Goal: Book appointment/travel/reservation

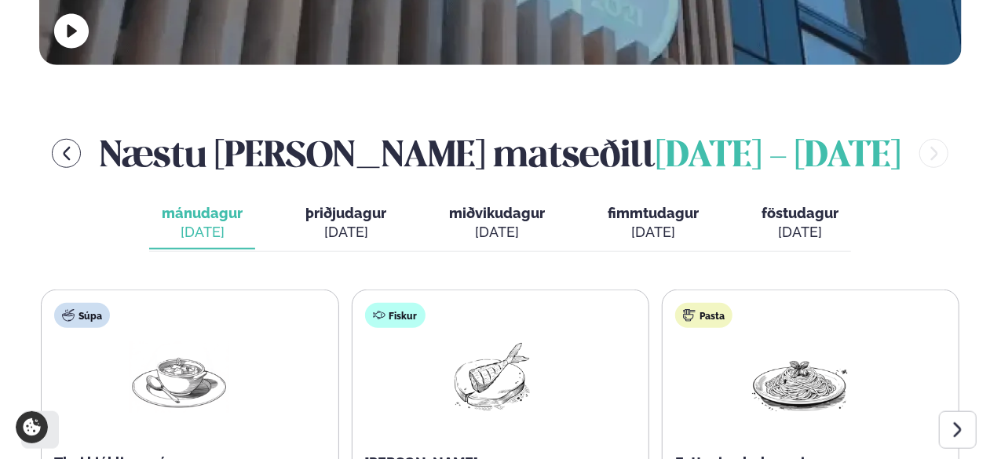
scroll to position [656, 0]
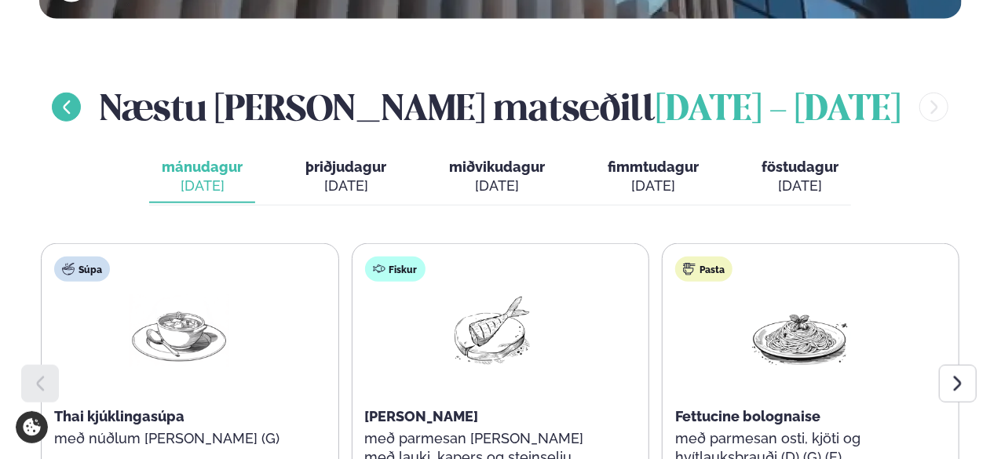
click at [75, 99] on icon "menu-btn-left" at bounding box center [66, 107] width 17 height 17
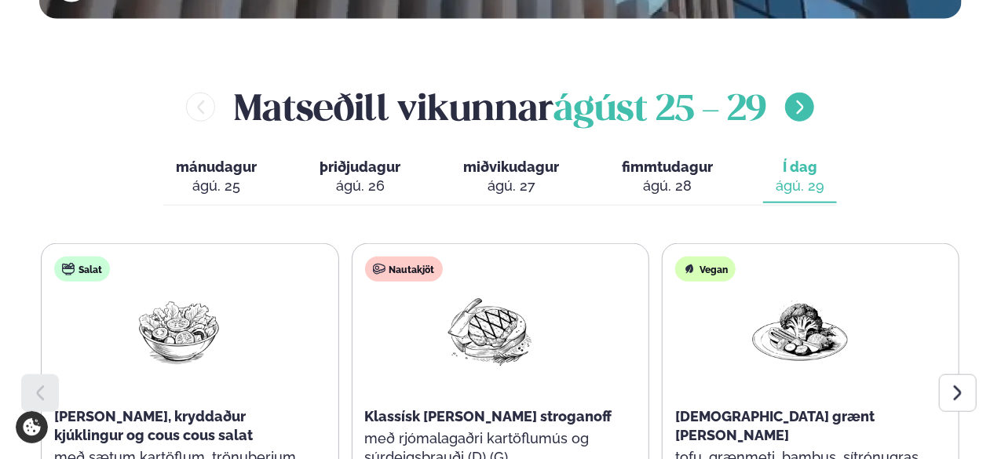
click at [808, 99] on icon "menu-btn-right" at bounding box center [799, 107] width 17 height 17
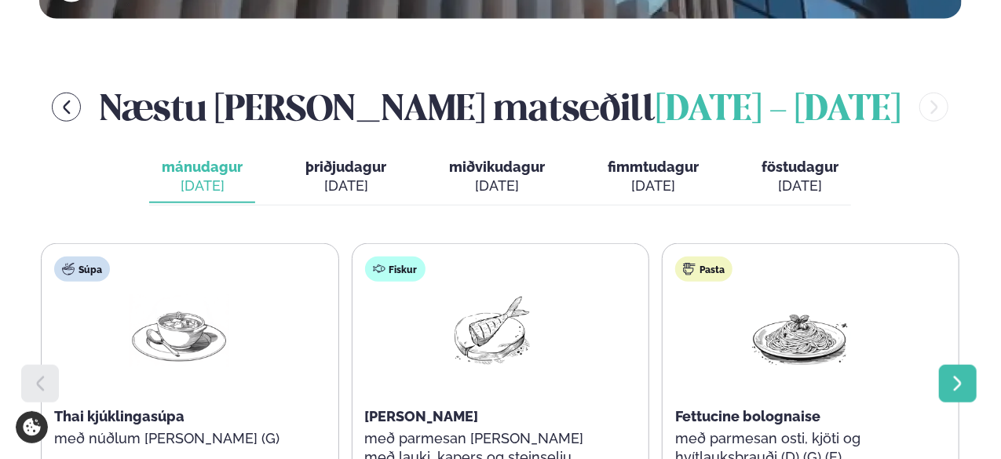
click at [959, 376] on icon at bounding box center [958, 383] width 8 height 15
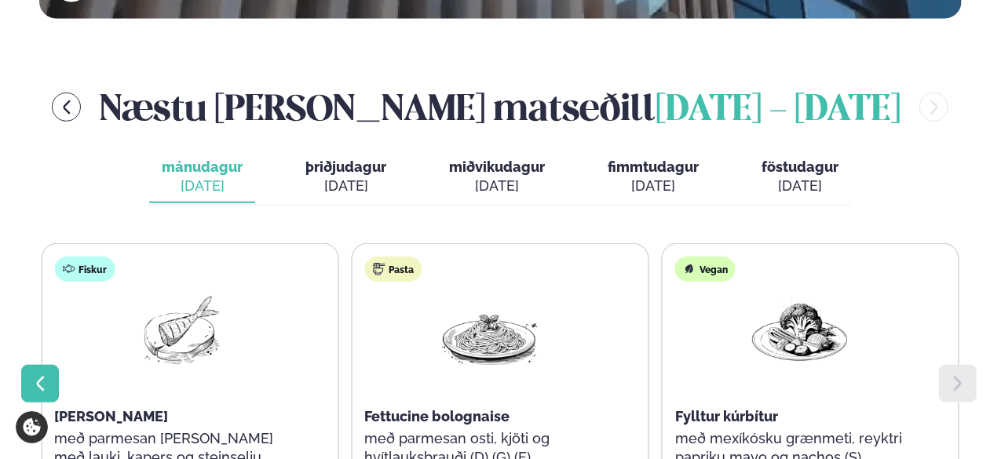
click at [31, 365] on div at bounding box center [40, 384] width 38 height 38
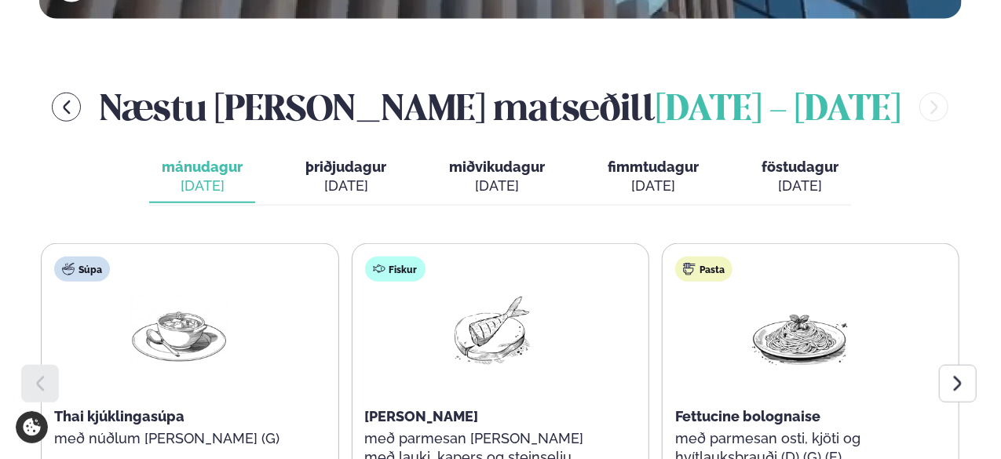
click at [328, 159] on span "þriðjudagur" at bounding box center [345, 167] width 81 height 16
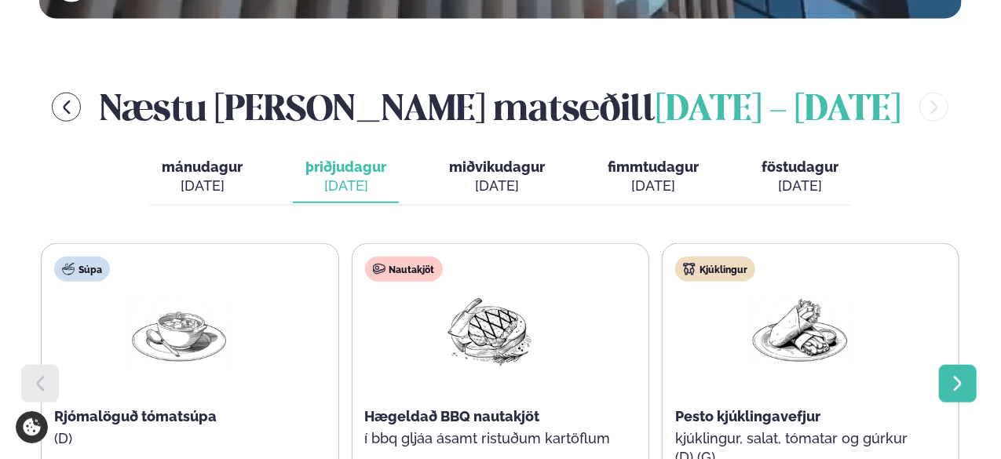
click at [941, 365] on div at bounding box center [958, 384] width 38 height 38
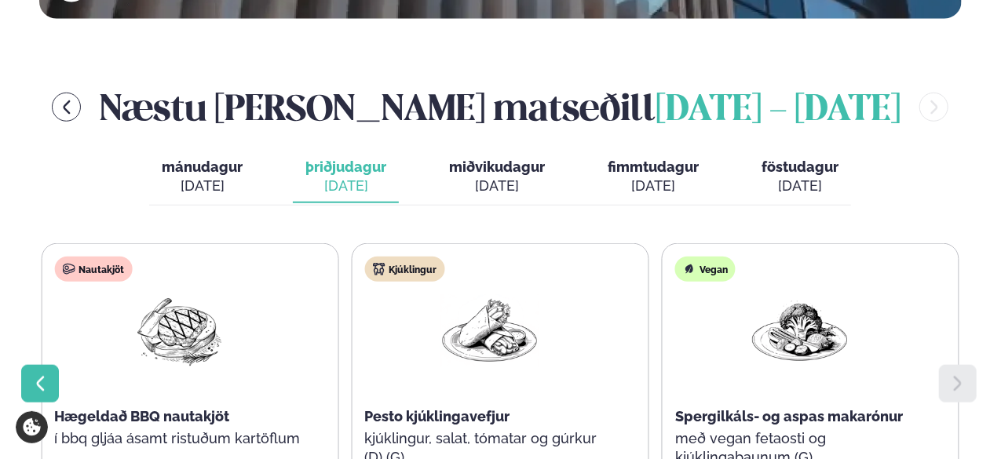
click at [35, 375] on icon at bounding box center [40, 384] width 19 height 19
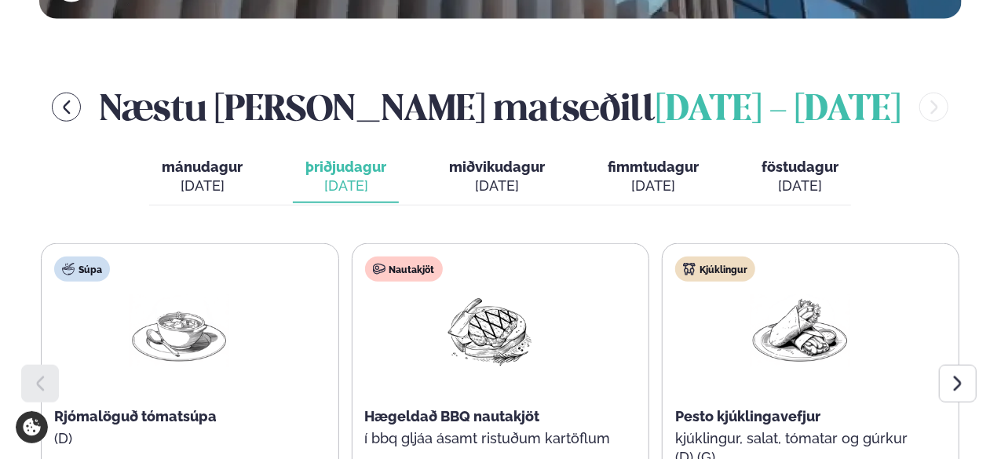
click at [455, 159] on span "miðvikudagur" at bounding box center [497, 167] width 96 height 16
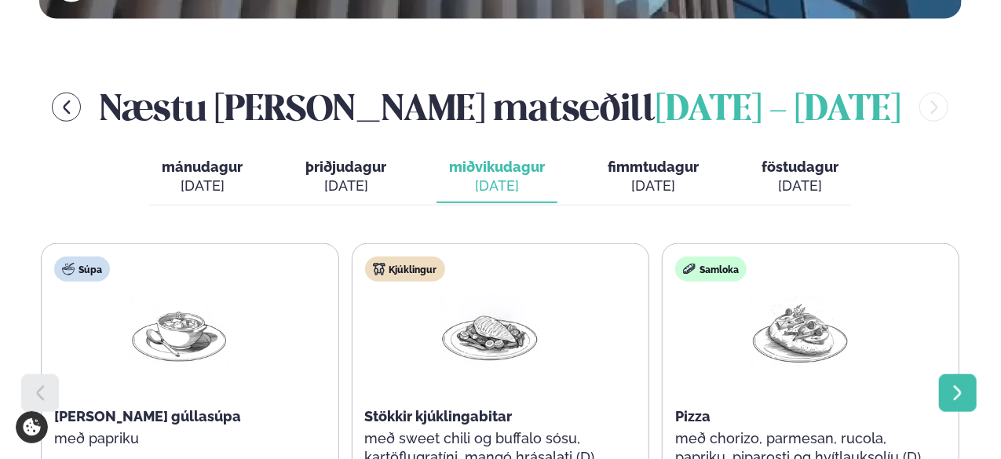
click at [953, 384] on icon at bounding box center [957, 393] width 19 height 19
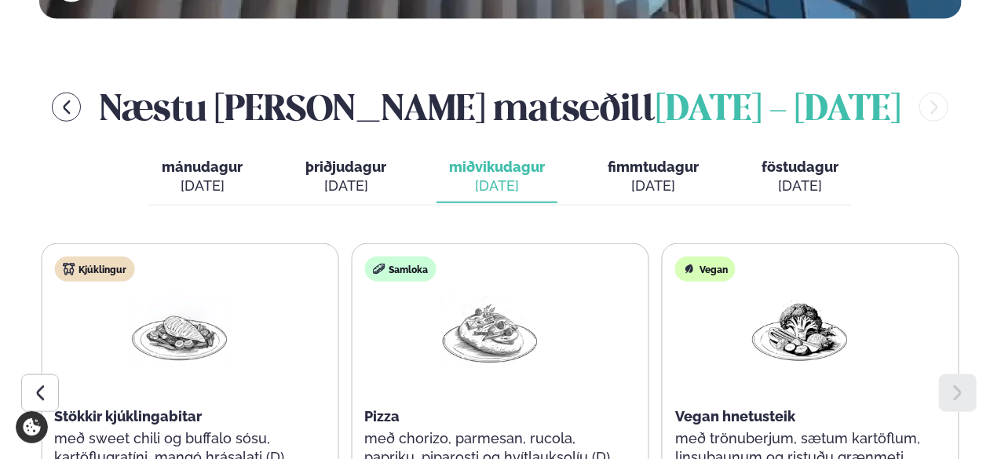
click at [655, 177] on div "[DATE]" at bounding box center [653, 186] width 91 height 19
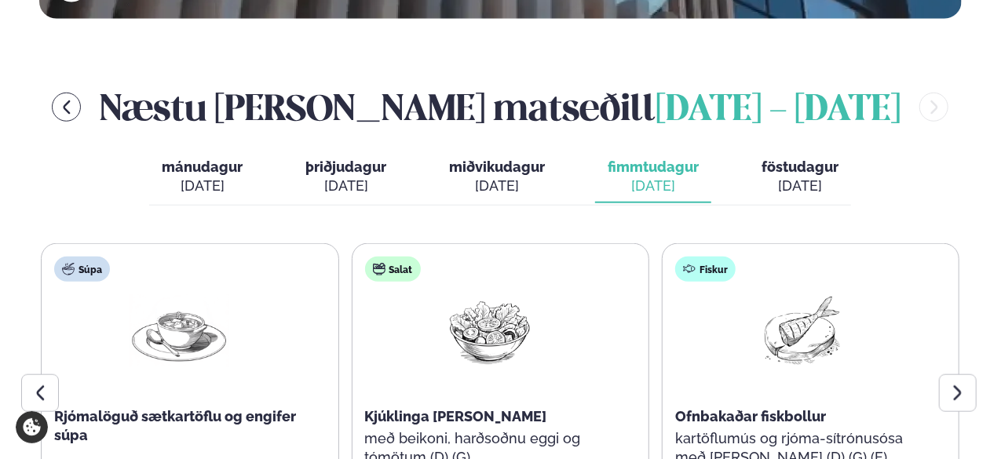
click at [773, 152] on button "föstudagur fös. [DATE]" at bounding box center [800, 178] width 102 height 52
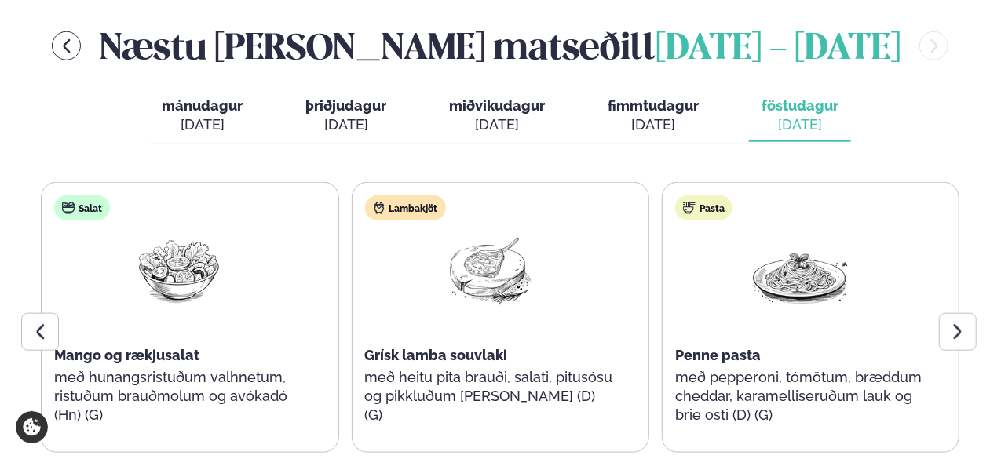
scroll to position [719, 0]
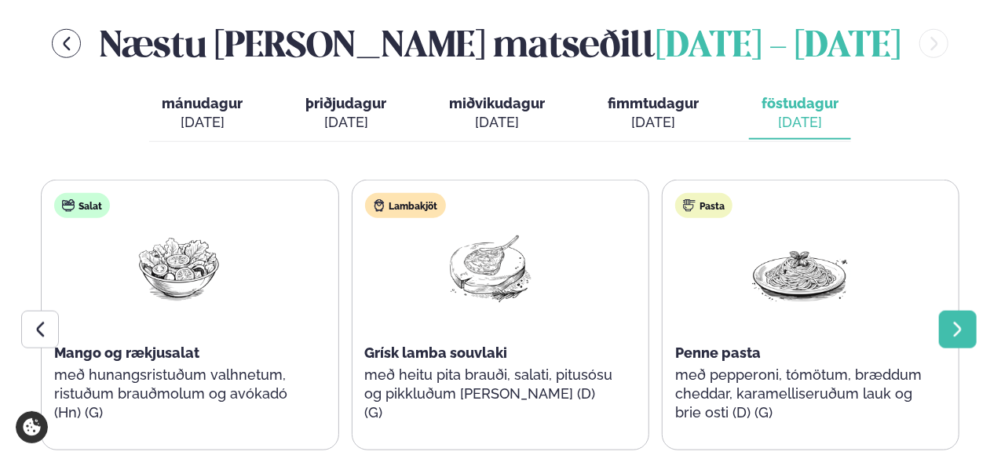
click at [946, 311] on div at bounding box center [958, 330] width 38 height 38
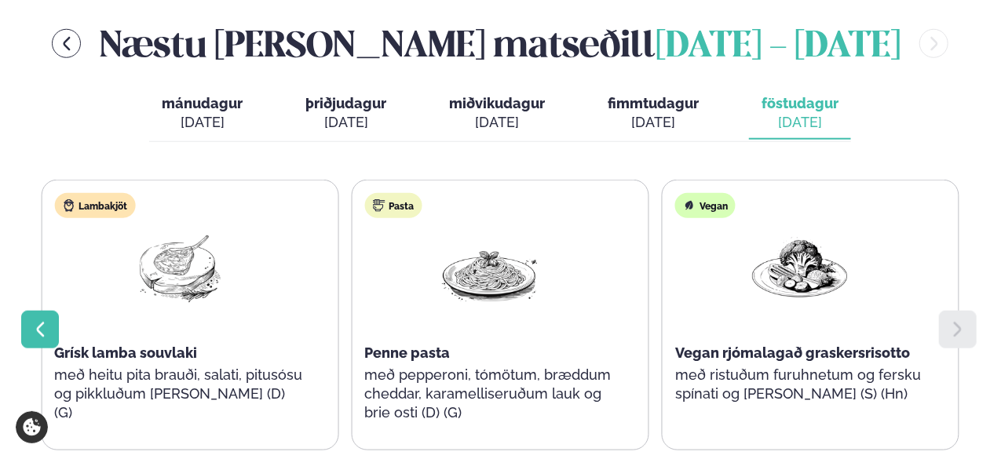
click at [30, 311] on div at bounding box center [40, 330] width 38 height 38
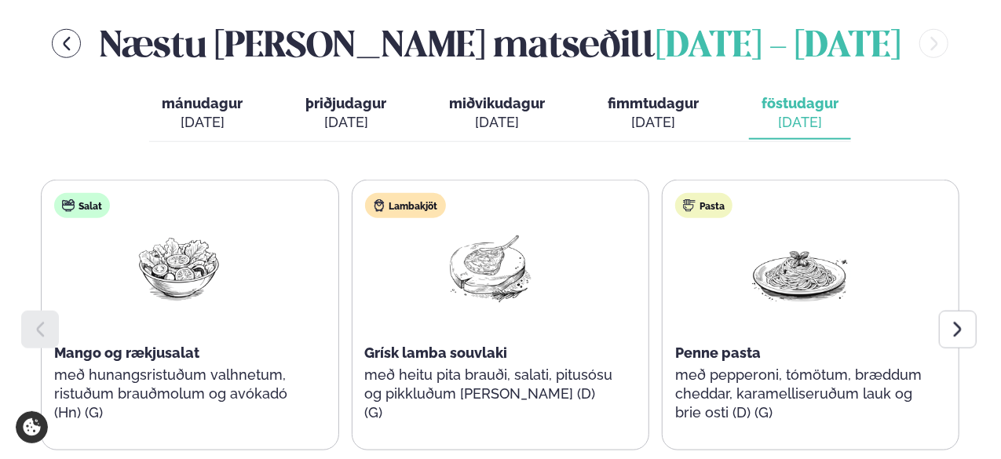
click at [234, 95] on span "mánudagur" at bounding box center [202, 103] width 81 height 16
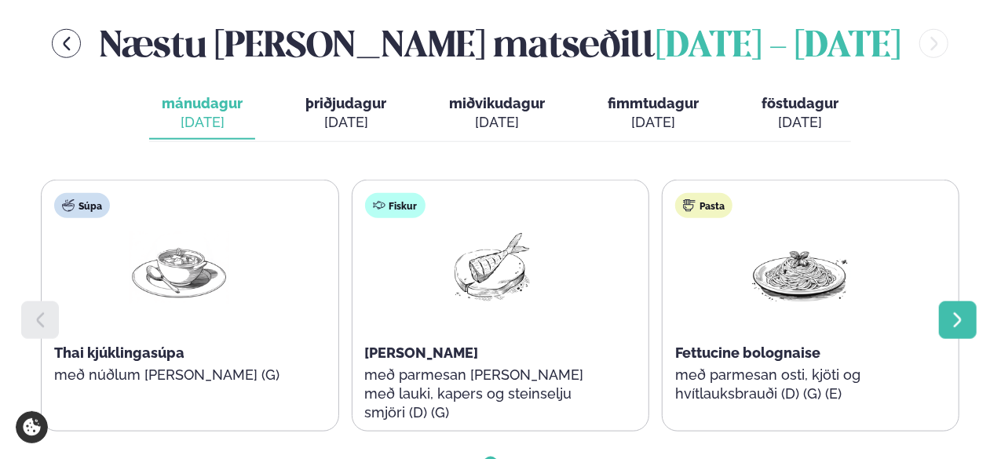
click at [952, 311] on icon at bounding box center [957, 320] width 19 height 19
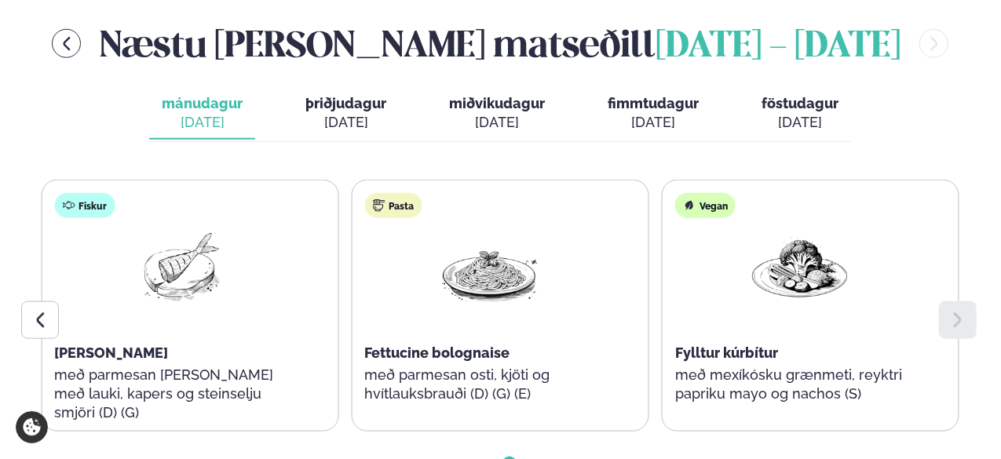
click at [323, 95] on span "þriðjudagur" at bounding box center [345, 103] width 81 height 16
